Goal: Task Accomplishment & Management: Use online tool/utility

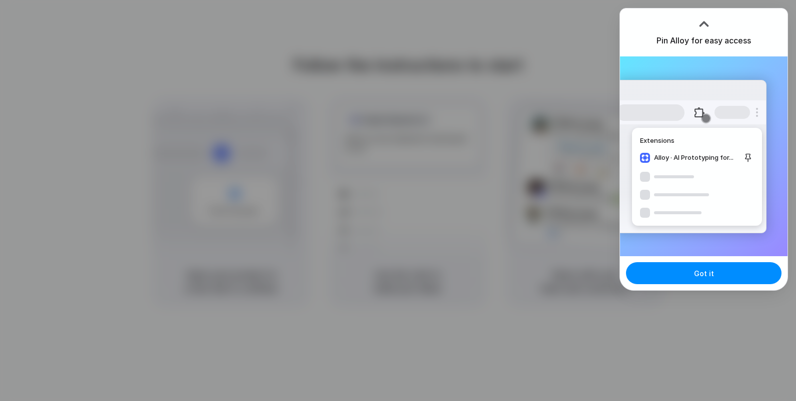
click at [674, 252] on div "Extensions Alloy · AI Prototyping for..." at bounding box center [703, 156] width 167 height 200
click at [675, 274] on button "Got it" at bounding box center [703, 273] width 155 height 22
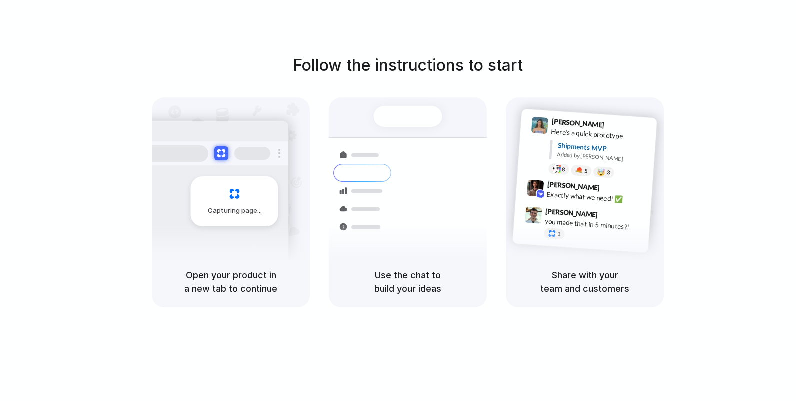
click at [473, 201] on div at bounding box center [473, 201] width 0 height 0
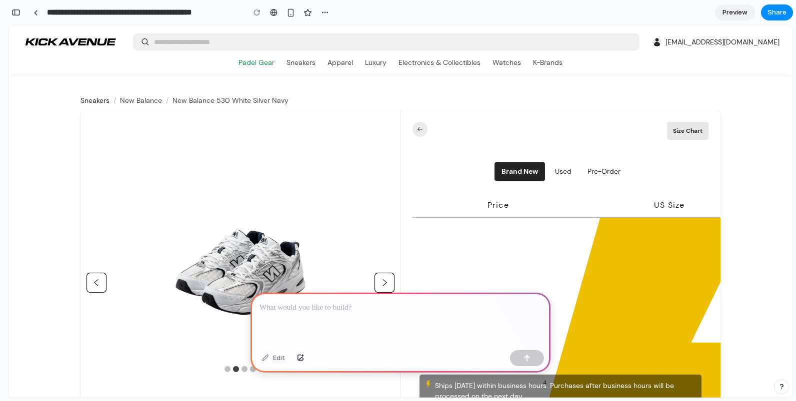
scroll to position [113, 0]
click at [414, 316] on div at bounding box center [400, 319] width 300 height 53
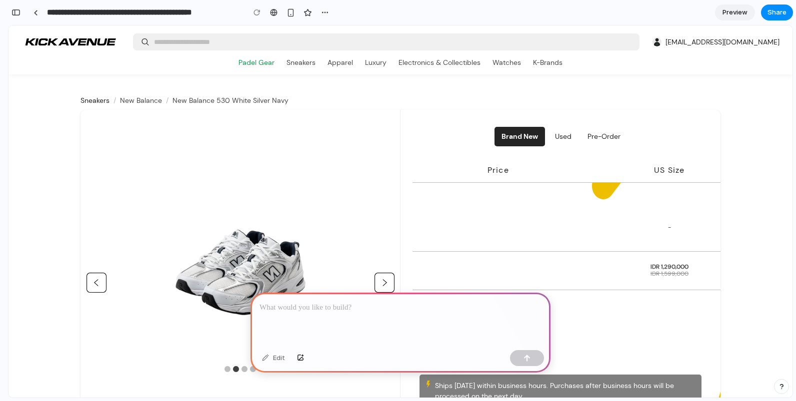
scroll to position [489, 0]
click at [320, 315] on div at bounding box center [400, 319] width 300 height 53
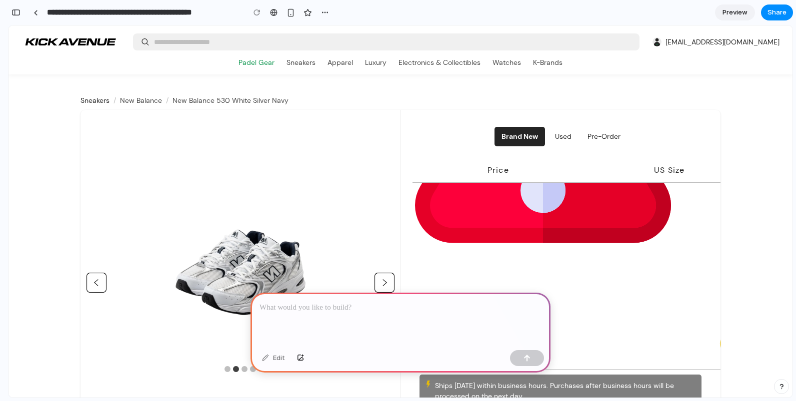
scroll to position [952, 0]
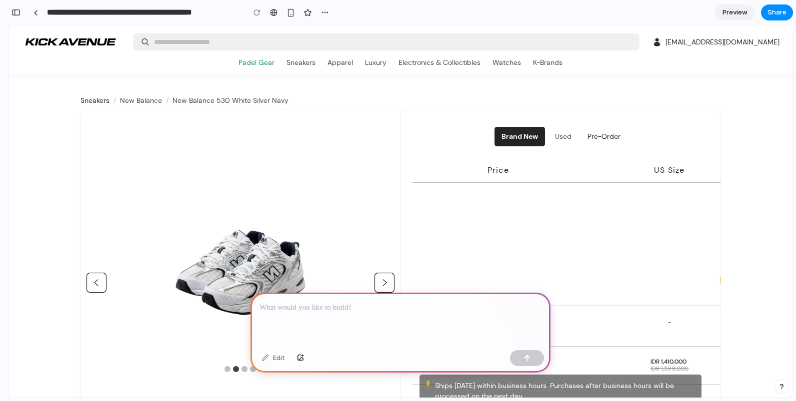
click at [567, 138] on button "Used" at bounding box center [563, 136] width 28 height 16
click at [537, 138] on button "Brand New" at bounding box center [519, 136] width 50 height 19
click at [359, 318] on div at bounding box center [400, 319] width 300 height 53
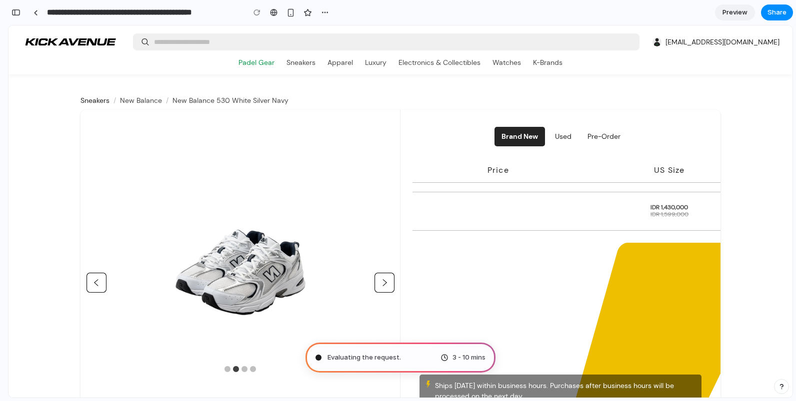
scroll to position [1219, 0]
click at [276, 12] on div at bounding box center [273, 12] width 7 height 8
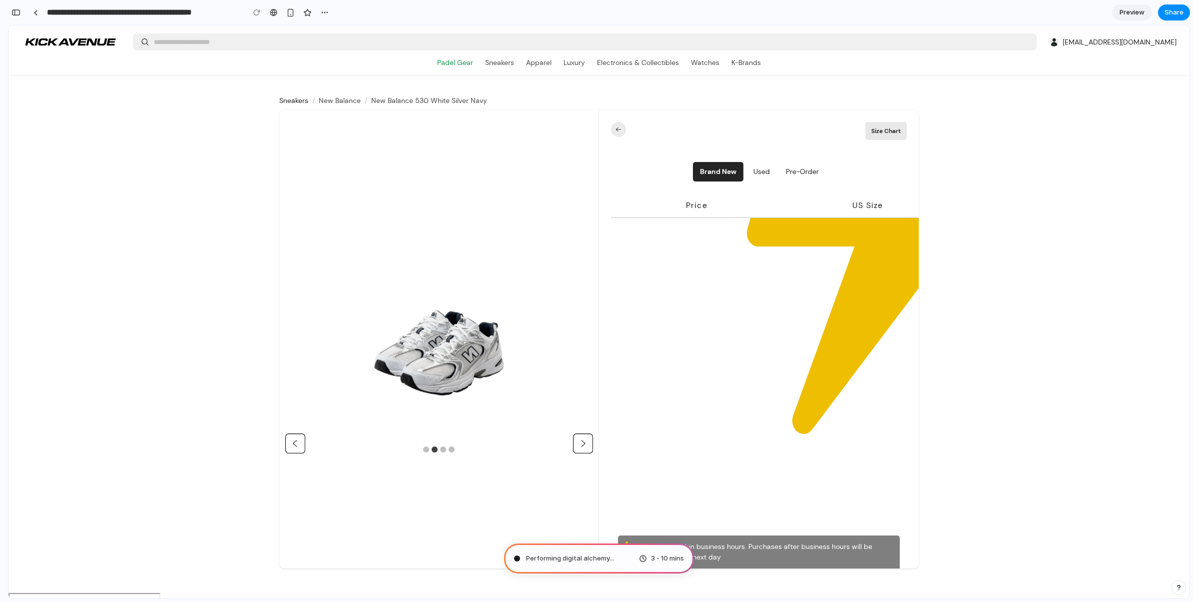
scroll to position [1644, 0]
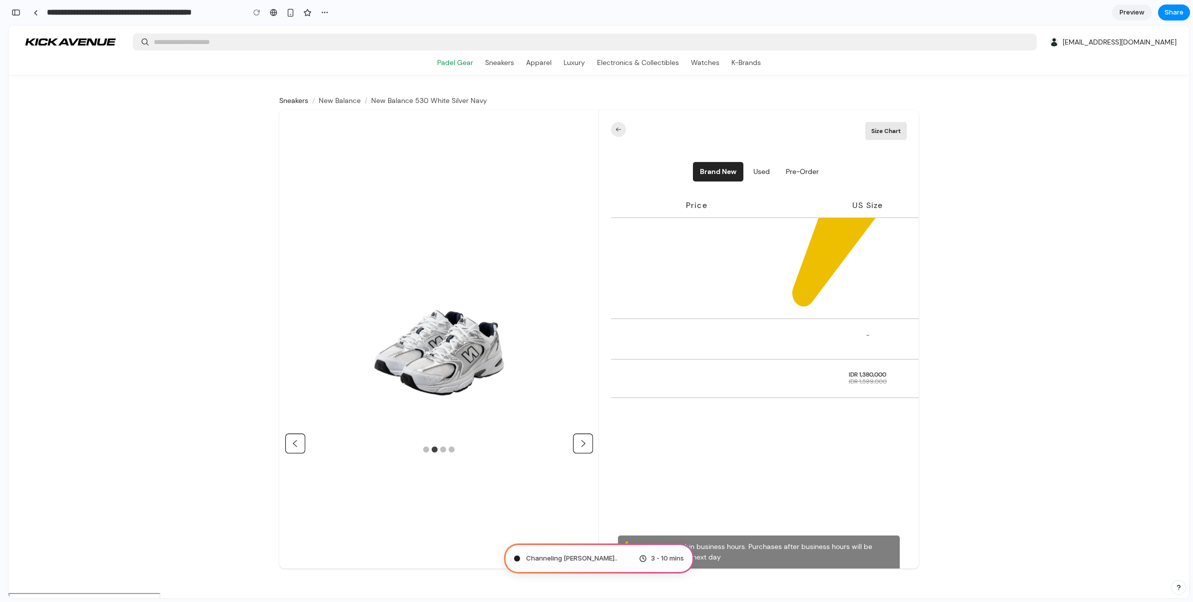
click at [542, 401] on span "Channeling [PERSON_NAME] .." at bounding box center [571, 558] width 91 height 10
click at [584, 401] on img at bounding box center [583, 443] width 20 height 20
click at [293, 401] on img at bounding box center [295, 443] width 20 height 20
click at [595, 401] on span "Assembling puzzle pieces" at bounding box center [566, 558] width 81 height 10
click at [538, 401] on span "Summoning spirits ." at bounding box center [555, 558] width 59 height 10
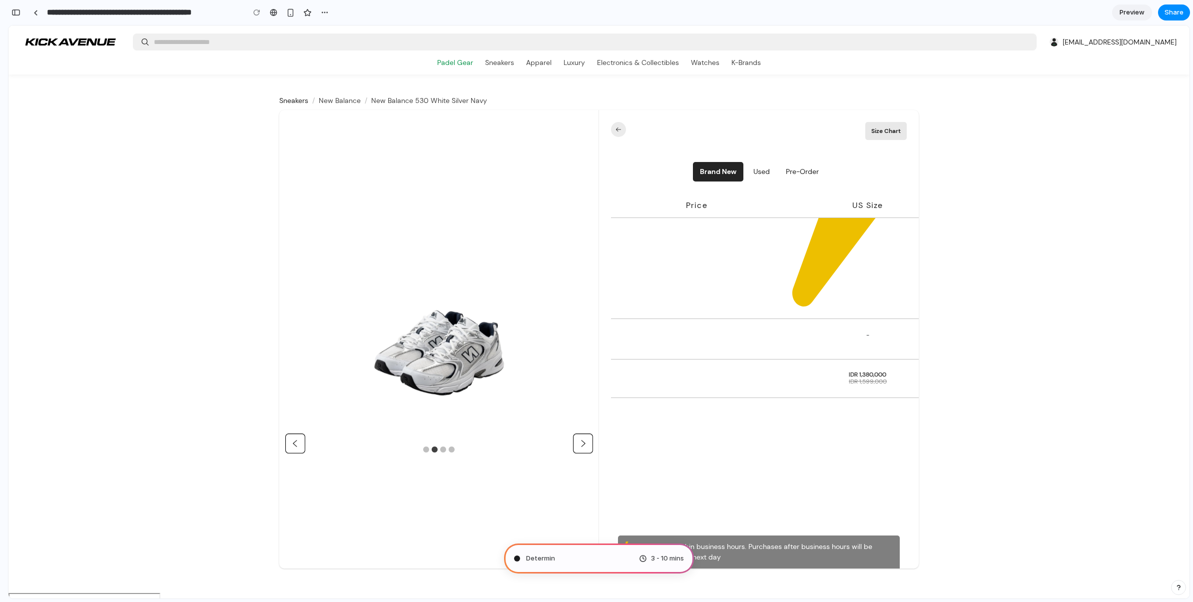
type input "**********"
